Goal: Task Accomplishment & Management: Manage account settings

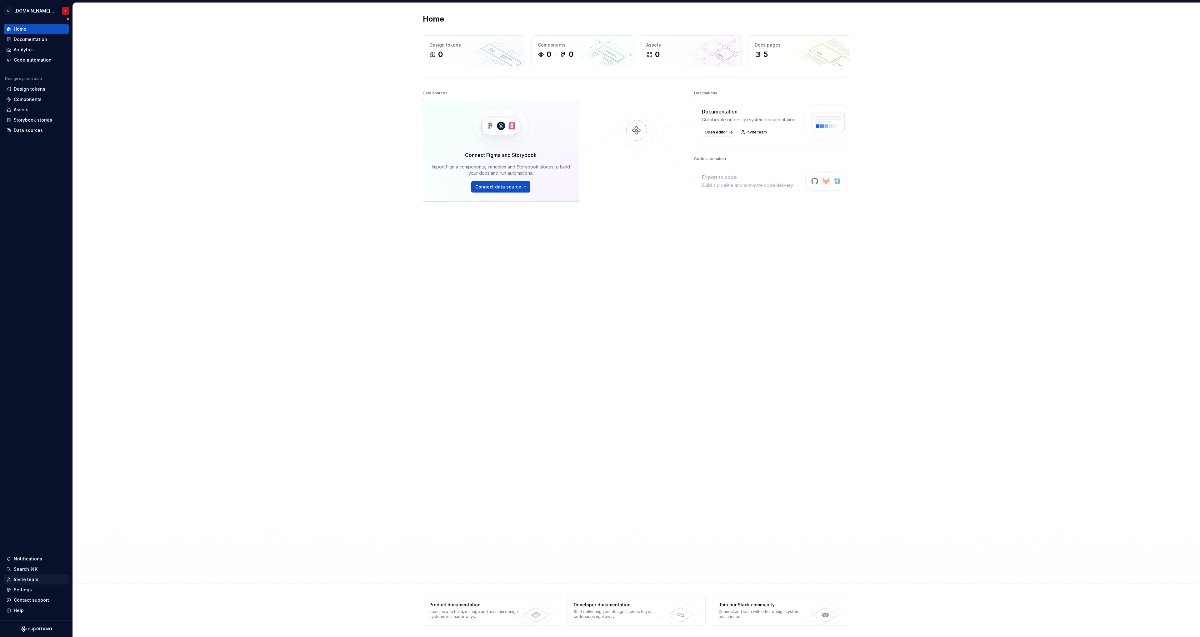
click at [28, 580] on div "Invite team" at bounding box center [26, 579] width 24 height 6
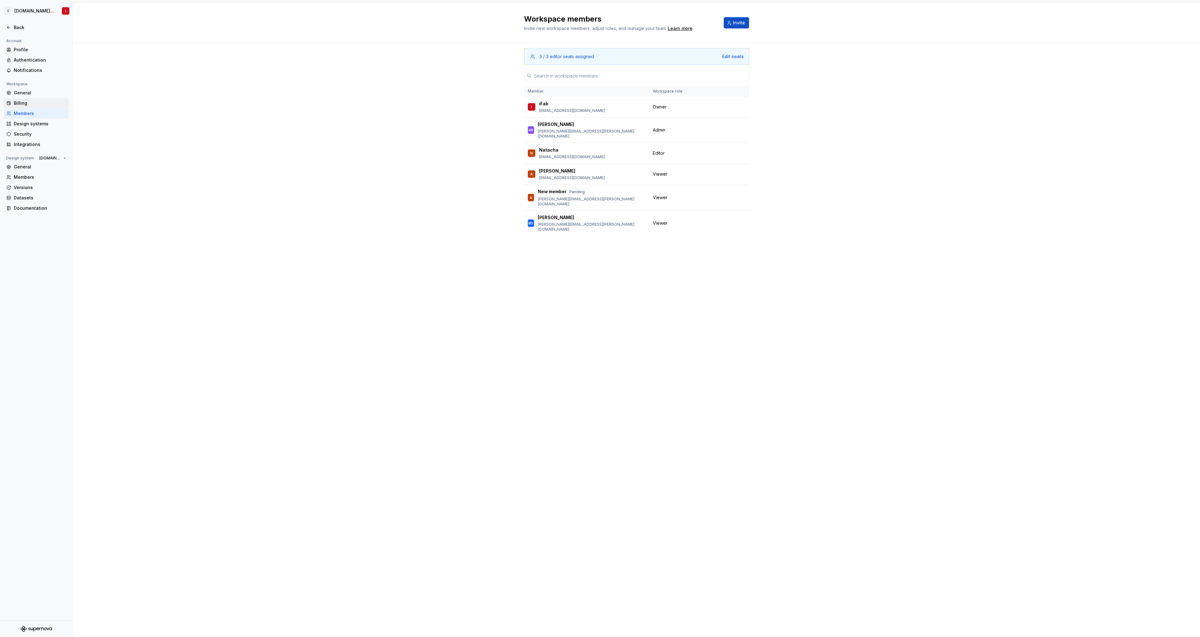
click at [31, 101] on div "Billing" at bounding box center [40, 103] width 52 height 6
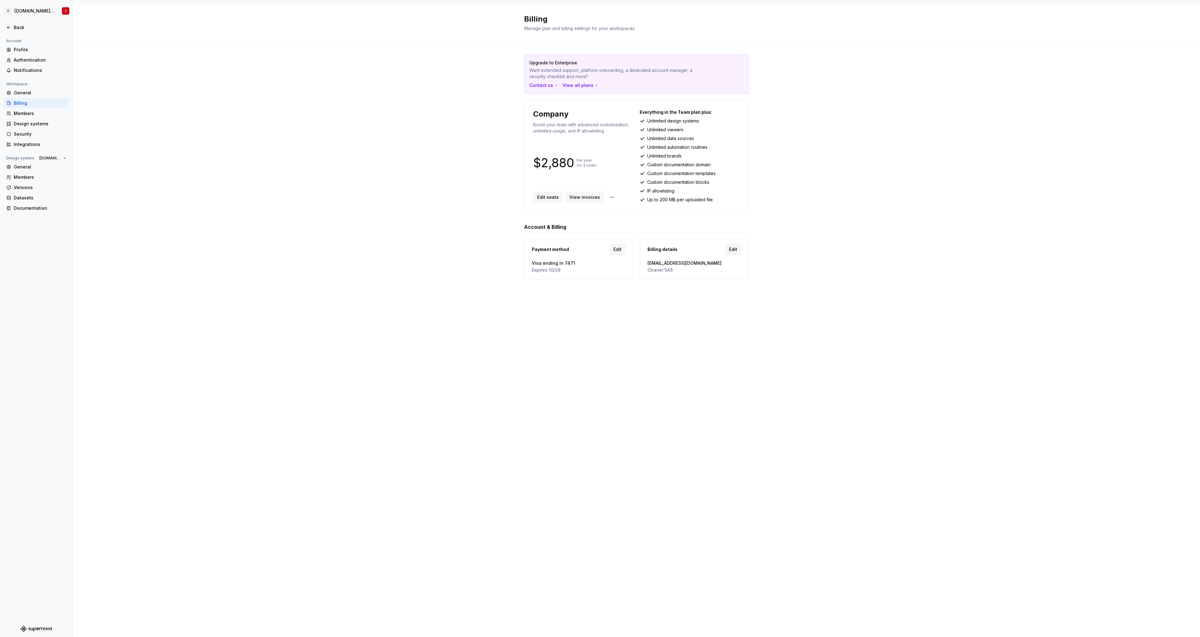
click at [21, 22] on div at bounding box center [36, 20] width 72 height 3
click at [21, 26] on div "Back" at bounding box center [40, 27] width 52 height 6
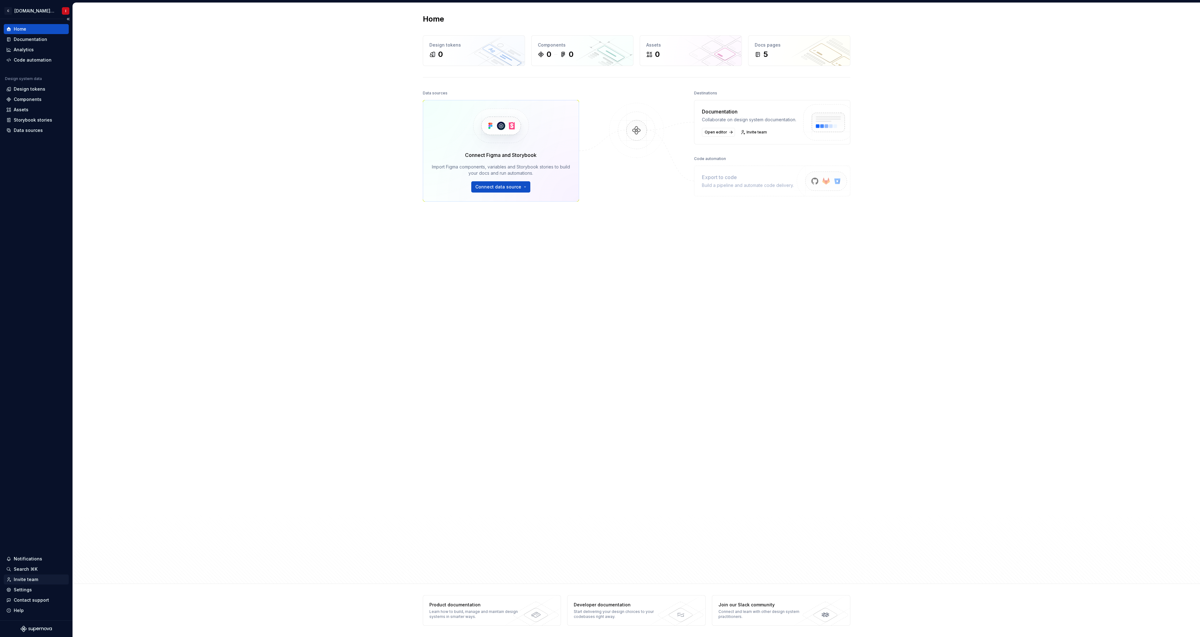
click at [30, 584] on div "Invite team" at bounding box center [36, 579] width 65 height 10
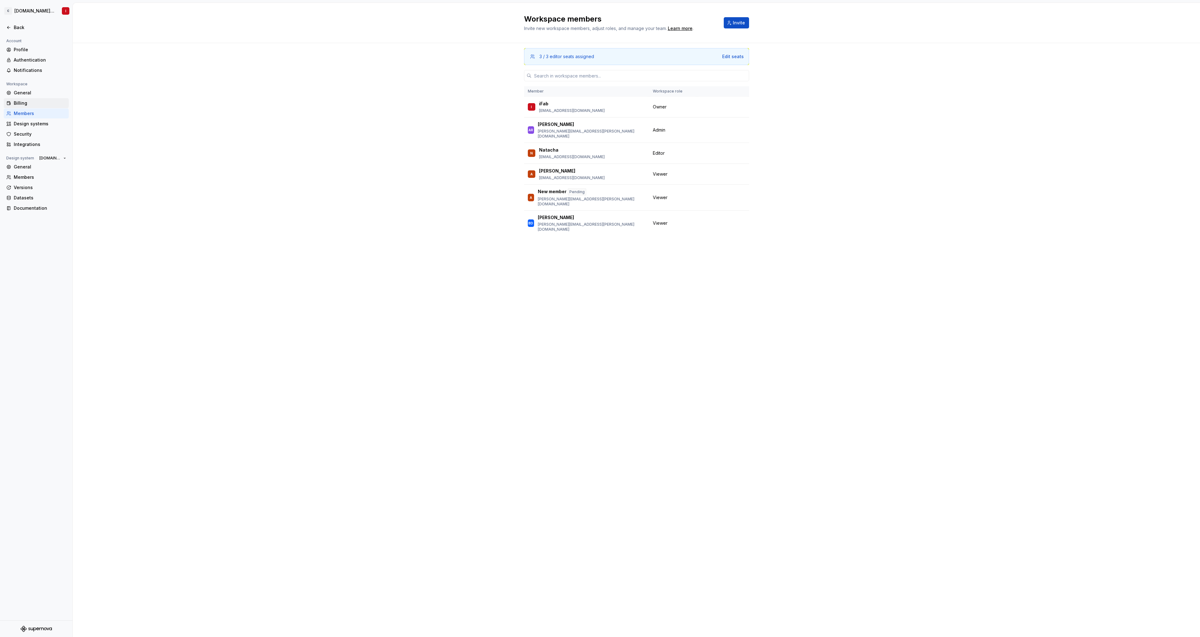
click at [31, 106] on div "Billing" at bounding box center [40, 103] width 52 height 6
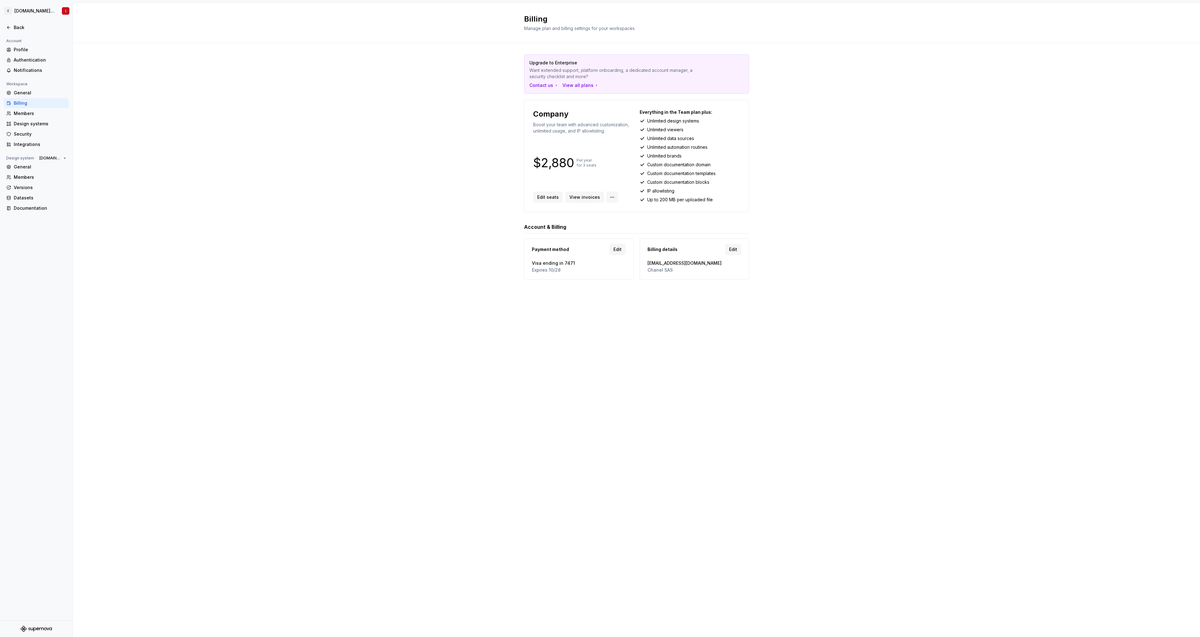
click at [605, 198] on html "C Chanel.com DS I Back Account Profile Authentication Notifications Workspace G…" at bounding box center [600, 318] width 1200 height 637
click at [838, 190] on html "C Chanel.com DS I Back Account Profile Authentication Notifications Workspace G…" at bounding box center [600, 318] width 1200 height 637
click at [262, 142] on div "Upgrade to Enterprise Want extended support, platform onboarding, a dedicated a…" at bounding box center [636, 173] width 1127 height 260
click at [588, 201] on link "View invoices" at bounding box center [584, 197] width 39 height 11
click at [34, 111] on div "Members" at bounding box center [40, 113] width 52 height 6
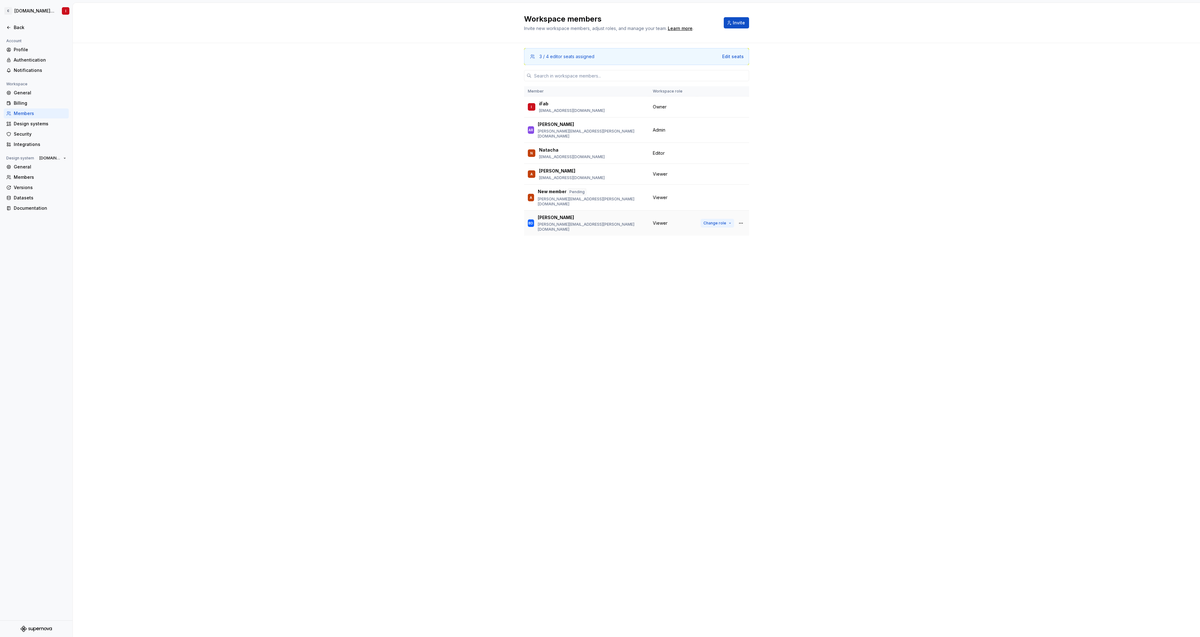
click at [722, 221] on span "Change role" at bounding box center [714, 223] width 23 height 5
click at [679, 277] on div "Can edit design system content, approve and publish documentation, but not edit…" at bounding box center [688, 280] width 84 height 15
click at [741, 218] on button "button" at bounding box center [740, 222] width 9 height 9
click at [482, 229] on div "4 / 4 editor seats assigned Edit seats Member Workspace role I iFab [EMAIL_ADDR…" at bounding box center [636, 340] width 1127 height 594
click at [740, 218] on button "button" at bounding box center [740, 222] width 9 height 9
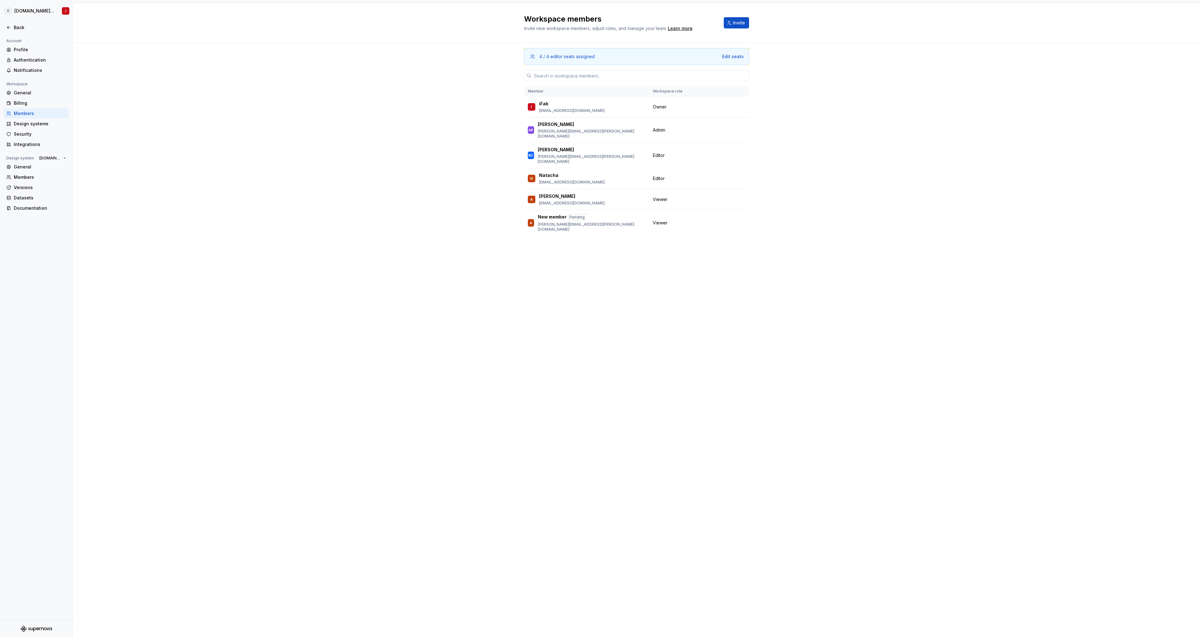
click at [565, 248] on div "4 / 4 editor seats assigned Edit seats Member Workspace role I iFab [EMAIL_ADDR…" at bounding box center [636, 328] width 225 height 570
